Goal: Task Accomplishment & Management: Manage account settings

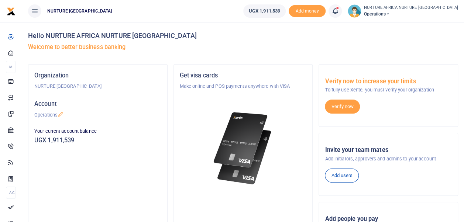
click at [339, 11] on icon at bounding box center [335, 11] width 7 height 8
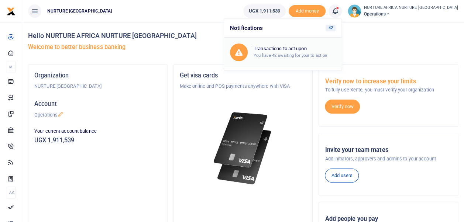
click at [312, 52] on div "Transactions to act upon You have 42 awaiting for your to act on" at bounding box center [295, 52] width 82 height 13
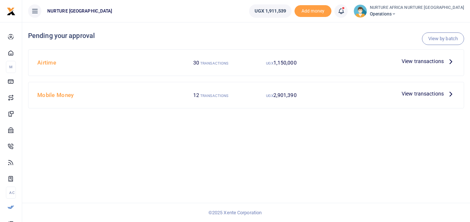
click at [428, 92] on span "View transactions" at bounding box center [422, 94] width 42 height 8
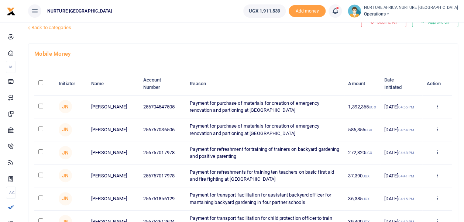
scroll to position [25, 0]
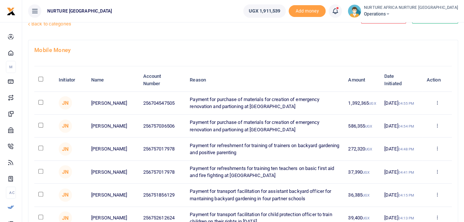
click at [41, 101] on input "checkbox" at bounding box center [40, 102] width 5 height 5
checkbox input "true"
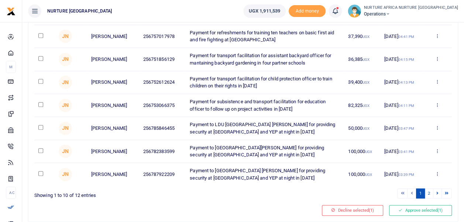
scroll to position [183, 0]
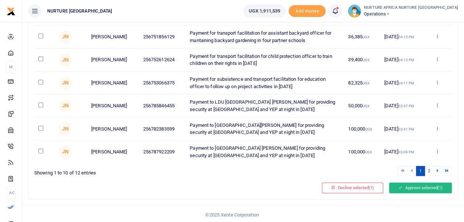
click at [405, 186] on button "Approve selected (1)" at bounding box center [420, 188] width 63 height 10
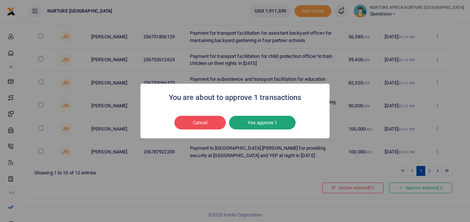
click at [257, 124] on button "Yes approve 1" at bounding box center [262, 123] width 66 height 14
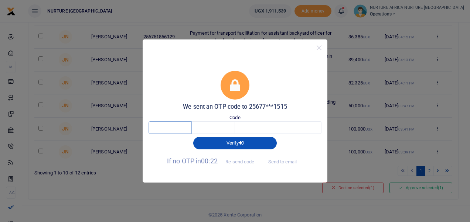
click at [177, 129] on input "text" at bounding box center [169, 127] width 43 height 13
type input "4"
type input "9"
type input "8"
type input "9"
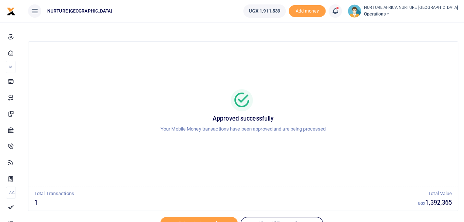
click at [339, 13] on icon at bounding box center [335, 11] width 7 height 8
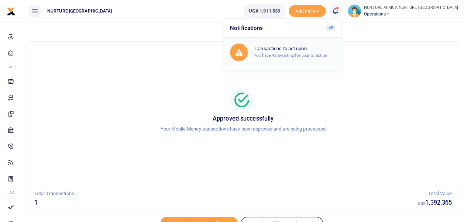
click at [317, 52] on div "Transactions to act upon You have 42 awaiting for your to act on" at bounding box center [295, 52] width 82 height 13
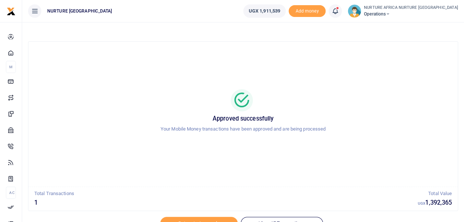
click at [344, 95] on div at bounding box center [243, 100] width 412 height 22
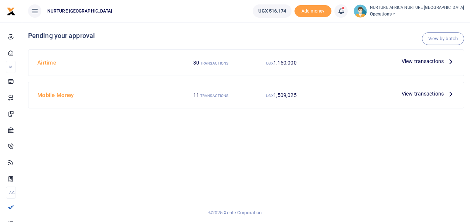
click at [427, 95] on span "View transactions" at bounding box center [422, 94] width 42 height 8
